Goal: Task Accomplishment & Management: Use online tool/utility

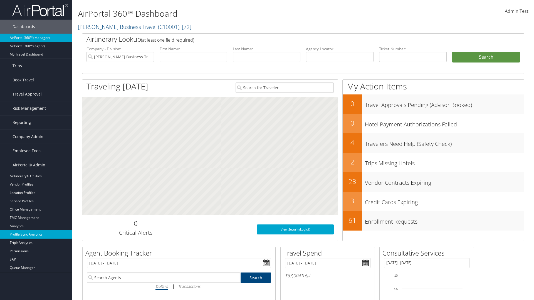
click at [36, 235] on link "Profile Sync Analytics" at bounding box center [36, 234] width 72 height 8
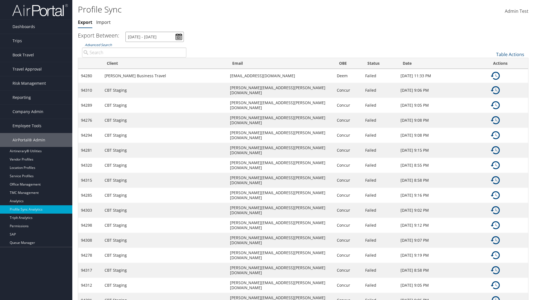
click at [155, 37] on input "7/31/2025 - 9/1/2025" at bounding box center [154, 37] width 58 height 10
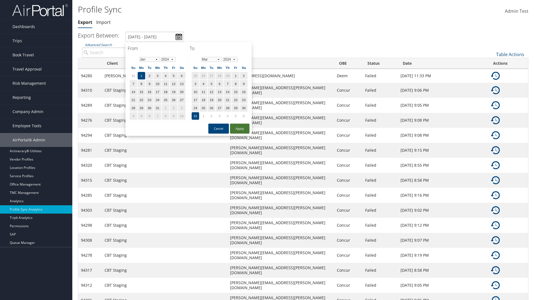
click at [240, 128] on button "Apply" at bounding box center [239, 129] width 19 height 10
type input "1/1/2024 - 3/31/2024"
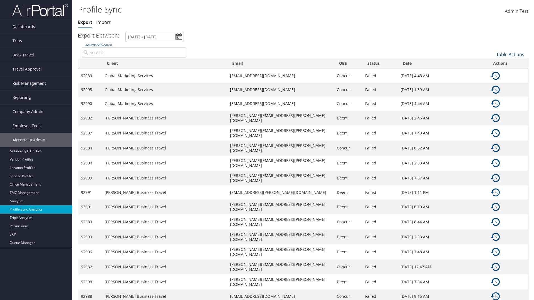
click at [510, 54] on link "Table Actions" at bounding box center [510, 54] width 28 height 6
click at [491, 72] on link "Column Visibility" at bounding box center [491, 72] width 73 height 9
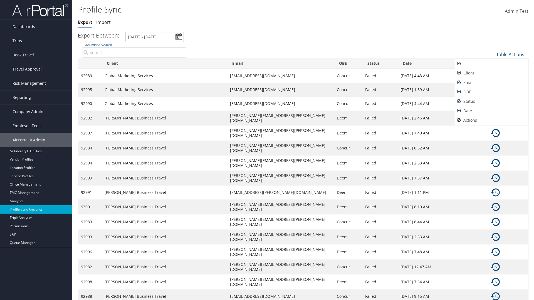
click at [267, 150] on div at bounding box center [267, 150] width 534 height 300
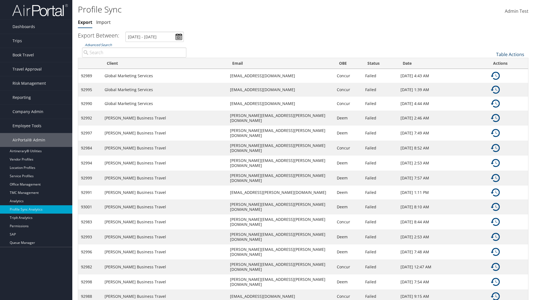
click at [510, 54] on link "Table Actions" at bounding box center [510, 54] width 28 height 6
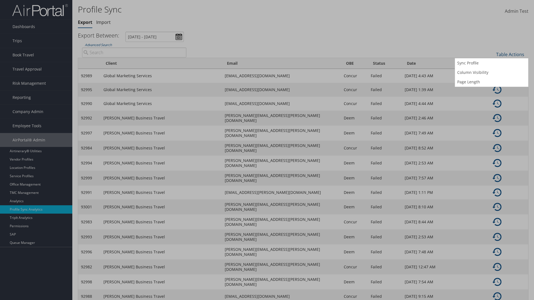
click at [0, 0] on input "User" at bounding box center [0, 0] width 0 height 0
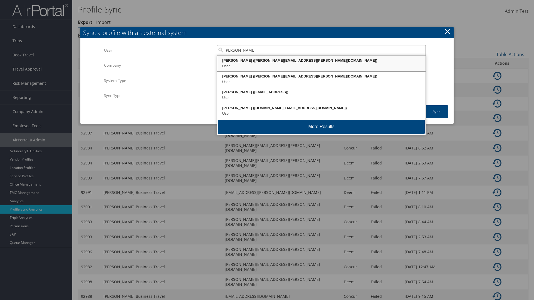
click at [321, 61] on div "Kyle Casazza (kyle.casazza@cbtravel.com)" at bounding box center [321, 61] width 207 height 6
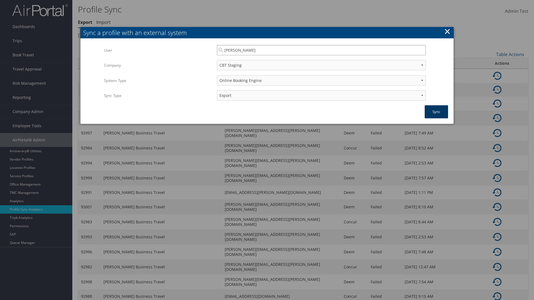
type input "Kyle Casazza"
click at [436, 112] on button "Sync" at bounding box center [435, 111] width 23 height 13
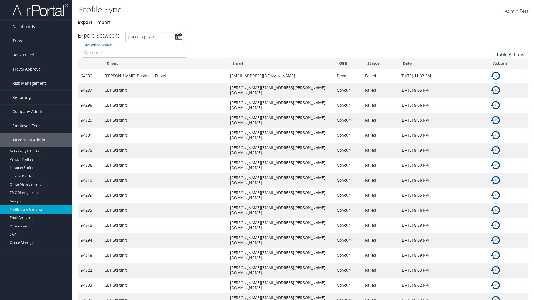
click at [510, 54] on link "Table Actions" at bounding box center [510, 54] width 28 height 6
click at [491, 82] on link "Page Length" at bounding box center [491, 81] width 73 height 9
click at [491, 73] on link "25" at bounding box center [491, 72] width 73 height 9
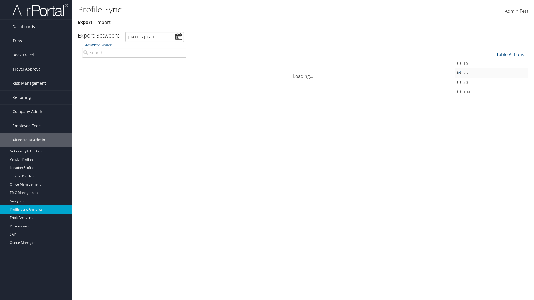
scroll to position [51, 0]
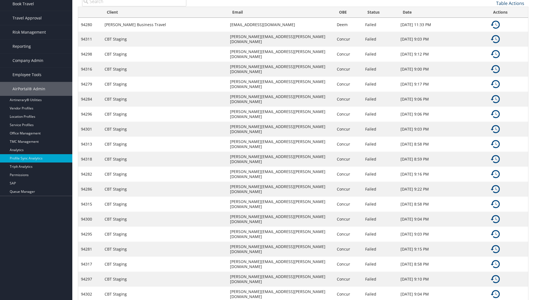
click at [510, 3] on link "Table Actions" at bounding box center [510, 3] width 28 height 6
click at [491, 31] on link "Page Length" at bounding box center [491, 30] width 73 height 9
click at [491, 31] on link "50" at bounding box center [491, 31] width 73 height 9
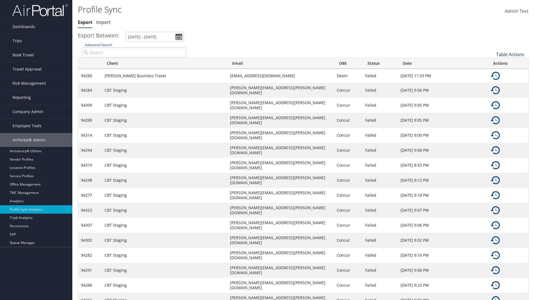
click at [510, 54] on link "Table Actions" at bounding box center [510, 54] width 28 height 6
click at [491, 82] on link "Page Length" at bounding box center [491, 81] width 73 height 9
click at [510, 54] on link "Table Actions" at bounding box center [510, 54] width 28 height 6
click at [491, 72] on link "Column Visibility" at bounding box center [491, 72] width 73 height 9
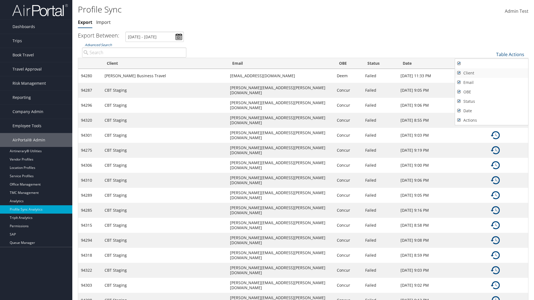
click at [491, 73] on link "Client" at bounding box center [491, 72] width 73 height 9
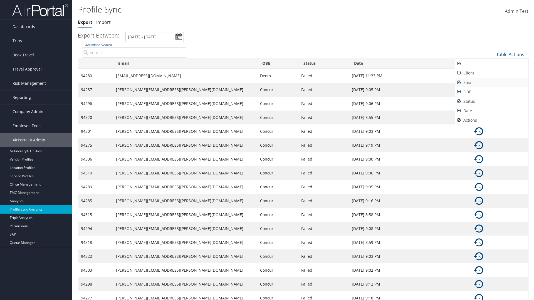
click at [491, 82] on link "Email" at bounding box center [491, 82] width 73 height 9
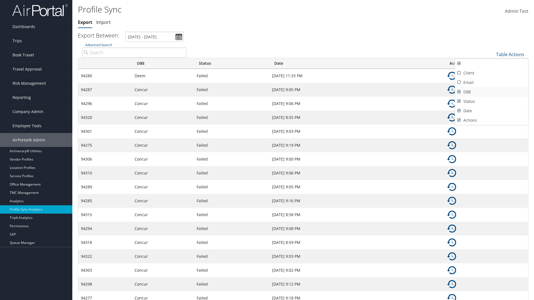
click at [491, 92] on link "OBE" at bounding box center [491, 91] width 73 height 9
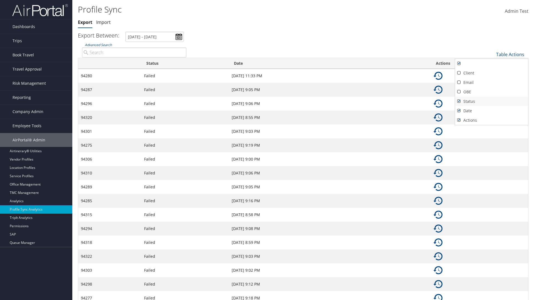
click at [491, 101] on link "Status" at bounding box center [491, 101] width 73 height 9
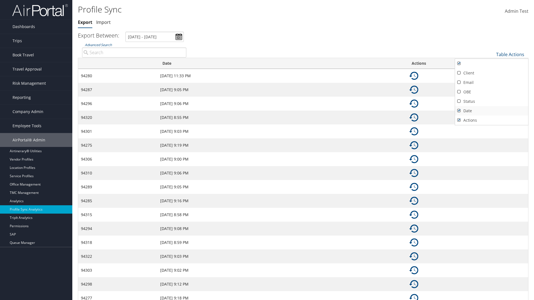
click at [491, 111] on link "Date" at bounding box center [491, 110] width 73 height 9
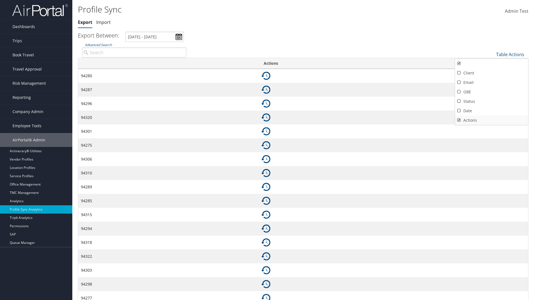
click at [491, 120] on link "Actions" at bounding box center [491, 120] width 73 height 9
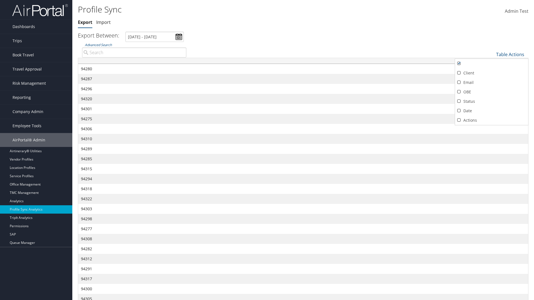
click at [267, 150] on div at bounding box center [267, 150] width 534 height 300
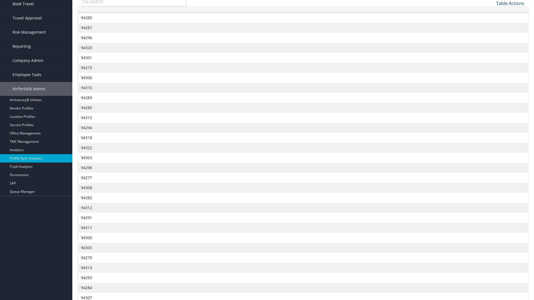
click at [510, 3] on link "Table Actions" at bounding box center [510, 3] width 28 height 6
click at [491, 21] on link "Column Visibility" at bounding box center [491, 21] width 73 height 9
click at [491, 22] on link "Client" at bounding box center [491, 21] width 73 height 9
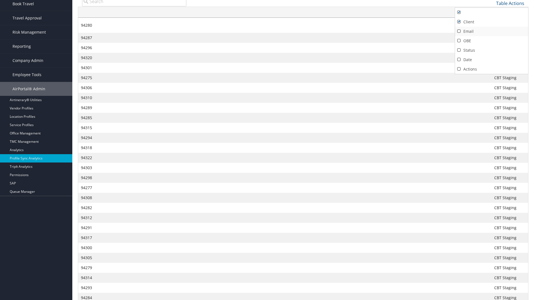
click at [491, 31] on link "Email" at bounding box center [491, 31] width 73 height 9
